Goal: Information Seeking & Learning: Check status

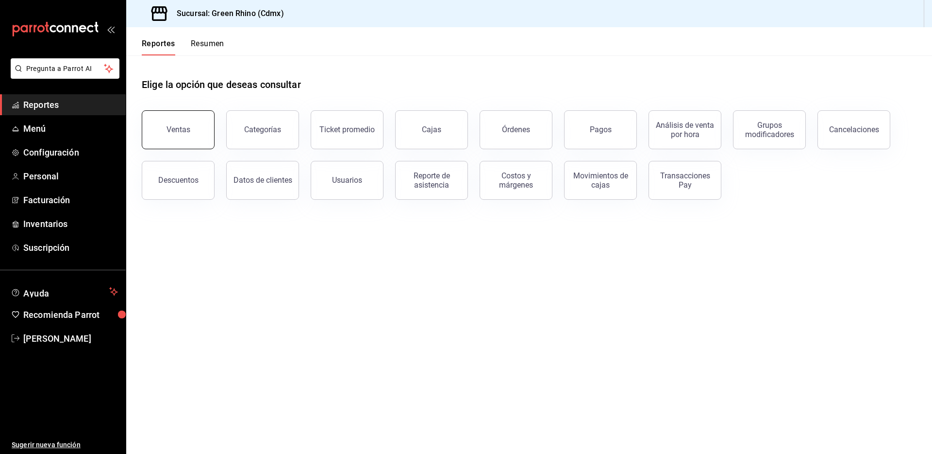
click at [191, 129] on button "Ventas" at bounding box center [178, 129] width 73 height 39
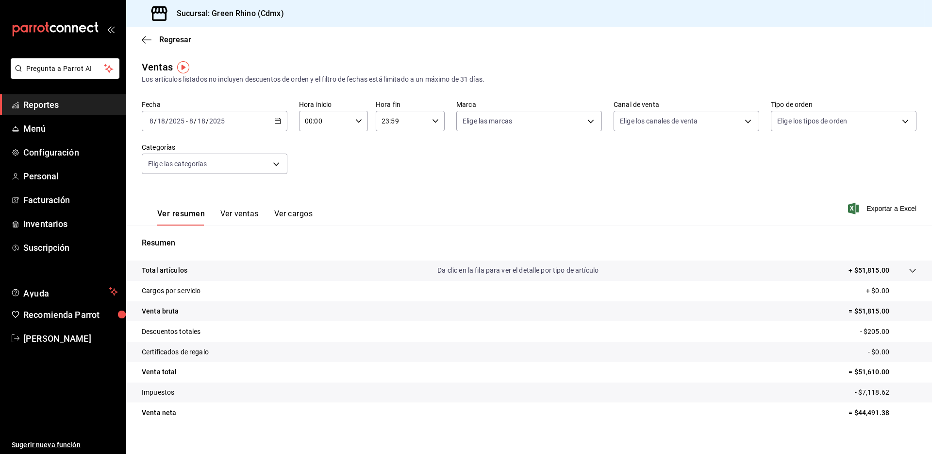
click at [182, 45] on div "Regresar" at bounding box center [529, 39] width 806 height 25
click at [182, 43] on span "Regresar" at bounding box center [175, 39] width 32 height 9
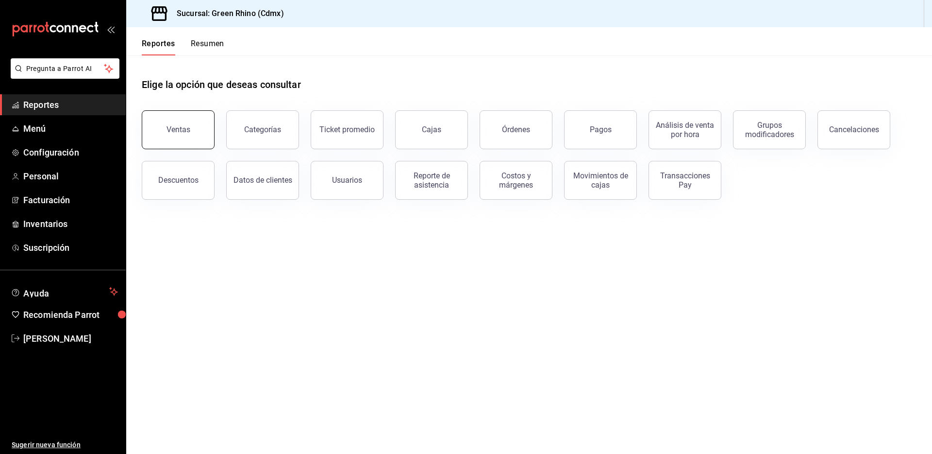
click at [193, 129] on button "Ventas" at bounding box center [178, 129] width 73 height 39
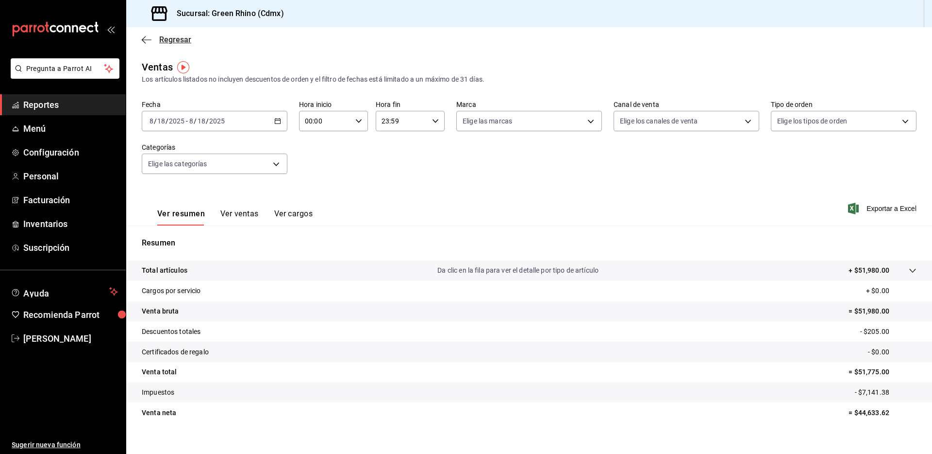
click at [153, 38] on span "Regresar" at bounding box center [167, 39] width 50 height 9
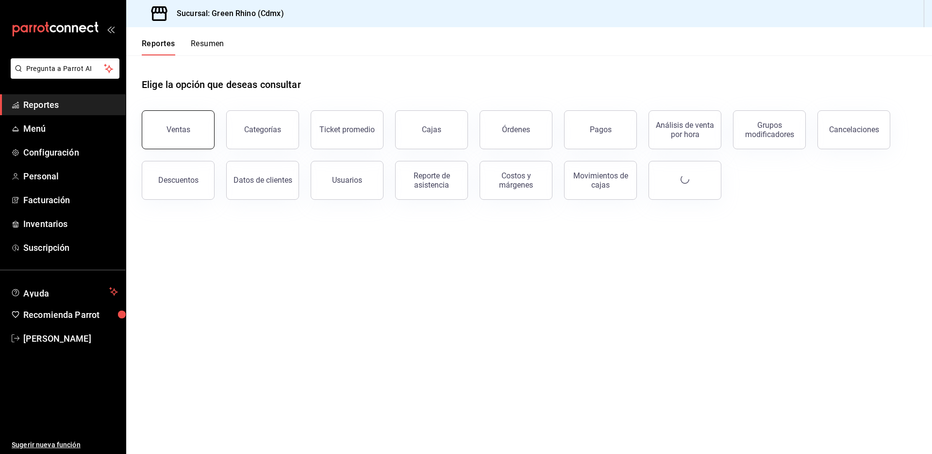
click at [185, 135] on button "Ventas" at bounding box center [178, 129] width 73 height 39
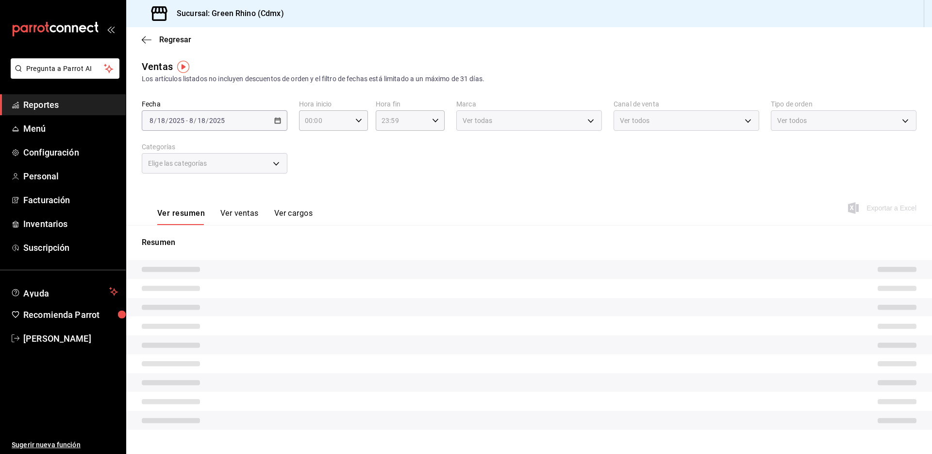
scroll to position [1, 0]
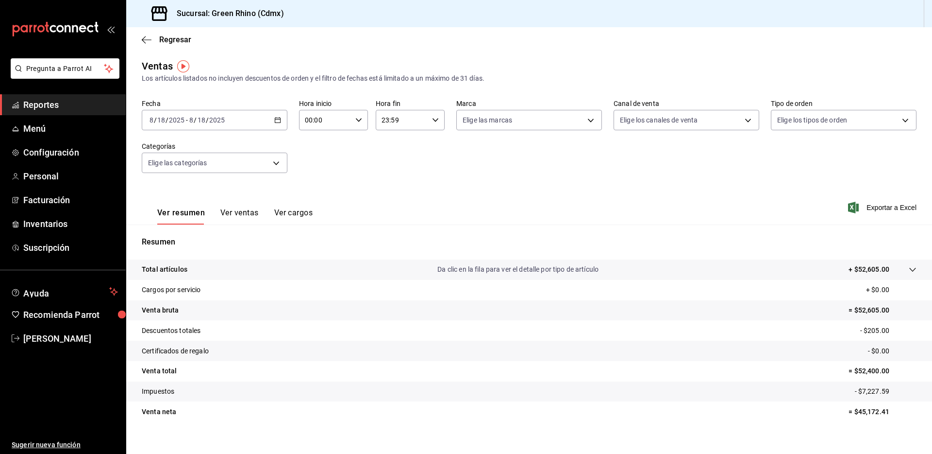
drag, startPoint x: 872, startPoint y: 277, endPoint x: 870, endPoint y: 269, distance: 7.4
click at [872, 275] on tr "Total artículos Da clic en la fila para ver el detalle por tipo de artículo + $…" at bounding box center [529, 269] width 806 height 20
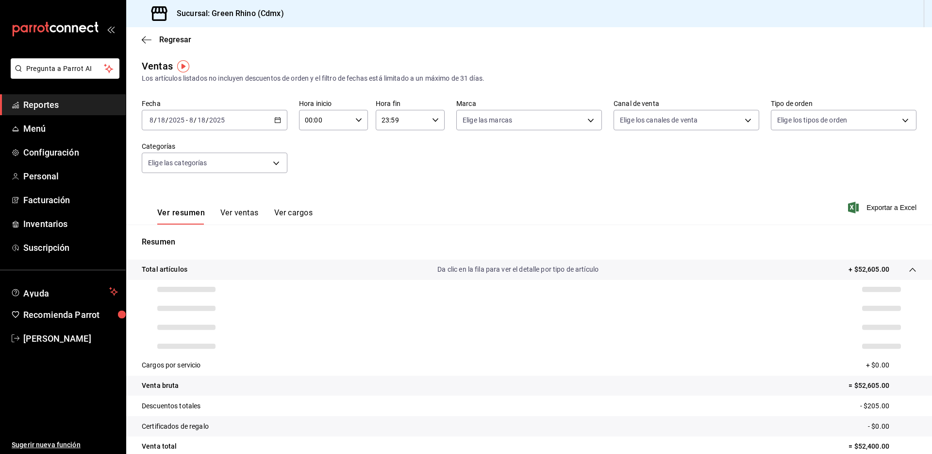
click at [870, 270] on p "+ $52,605.00" at bounding box center [869, 269] width 41 height 10
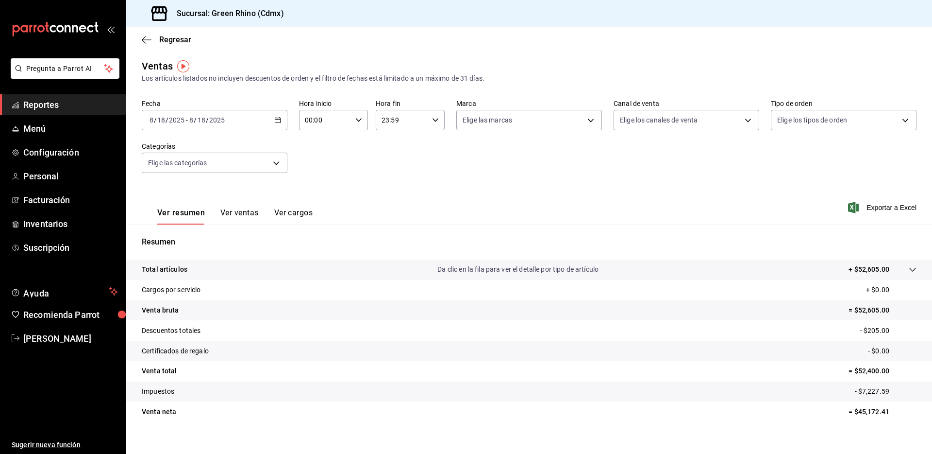
click at [870, 269] on p "+ $52,605.00" at bounding box center [869, 269] width 41 height 10
